Goal: Find specific page/section: Find specific page/section

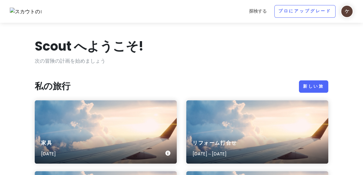
click at [135, 114] on div "家具 [DATE]" at bounding box center [106, 131] width 142 height 63
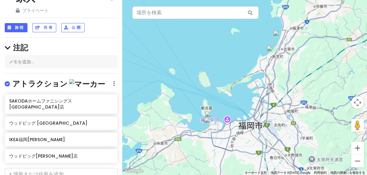
scroll to position [25, 0]
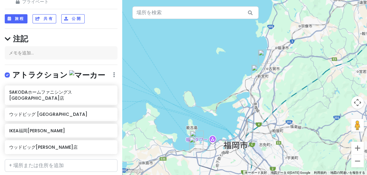
drag, startPoint x: 232, startPoint y: 47, endPoint x: 215, endPoint y: 69, distance: 27.2
click at [215, 72] on div at bounding box center [244, 87] width 245 height 175
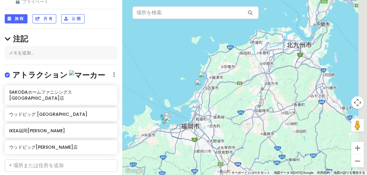
drag, startPoint x: 259, startPoint y: 78, endPoint x: 227, endPoint y: 87, distance: 33.3
click at [227, 87] on div at bounding box center [244, 87] width 245 height 175
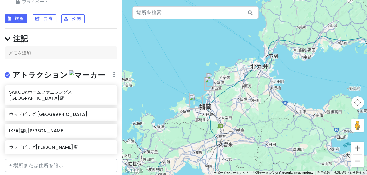
drag, startPoint x: 306, startPoint y: 73, endPoint x: 256, endPoint y: 90, distance: 52.4
click at [256, 90] on div at bounding box center [244, 87] width 245 height 175
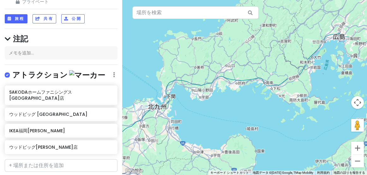
drag, startPoint x: 265, startPoint y: 84, endPoint x: 252, endPoint y: 92, distance: 14.8
click at [253, 91] on div at bounding box center [244, 87] width 245 height 175
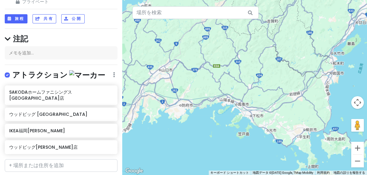
drag, startPoint x: 212, startPoint y: 98, endPoint x: 280, endPoint y: 82, distance: 69.9
click at [280, 82] on div at bounding box center [244, 87] width 245 height 175
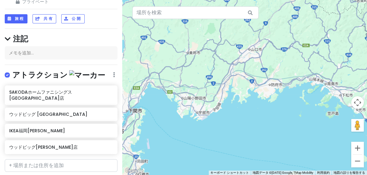
drag, startPoint x: 265, startPoint y: 99, endPoint x: 290, endPoint y: 90, distance: 26.8
click at [290, 90] on div at bounding box center [244, 87] width 245 height 175
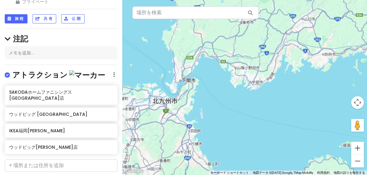
drag, startPoint x: 200, startPoint y: 121, endPoint x: 229, endPoint y: 96, distance: 37.6
click at [230, 97] on div at bounding box center [244, 87] width 245 height 175
